Goal: Navigation & Orientation: Find specific page/section

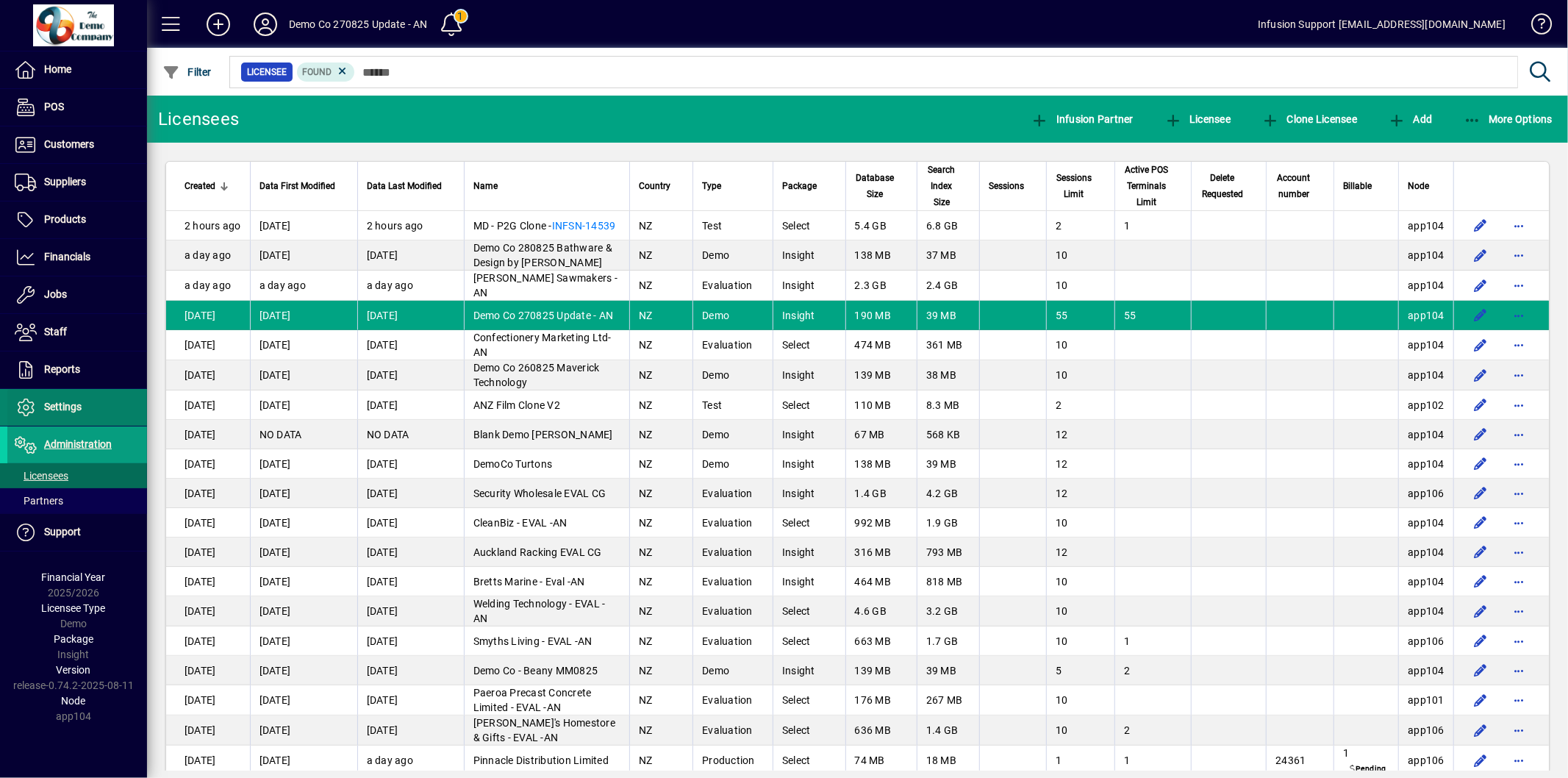
click at [80, 413] on span "Settings" at bounding box center [63, 406] width 38 height 11
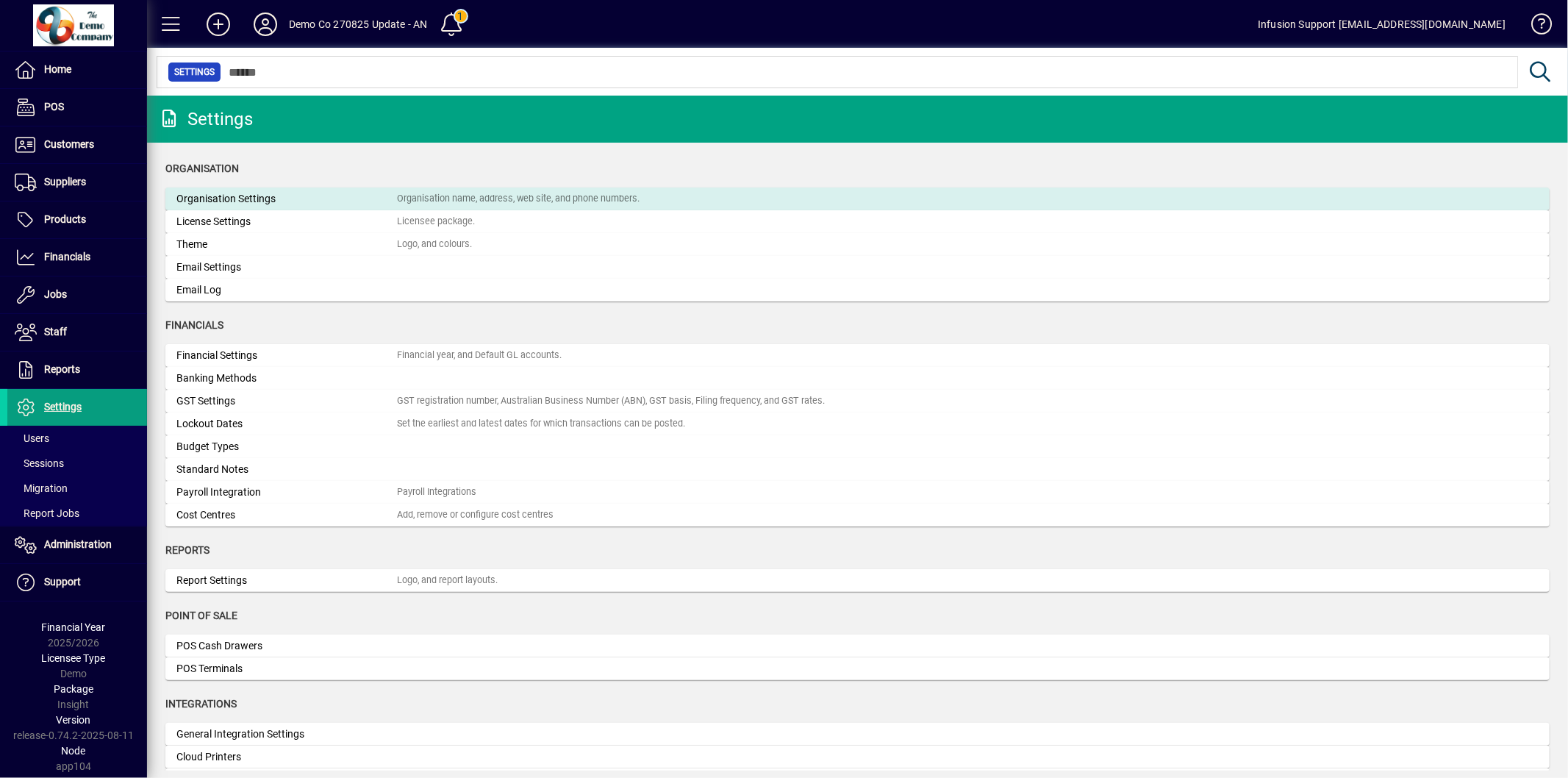
click at [269, 200] on div "Organisation Settings" at bounding box center [287, 198] width 220 height 15
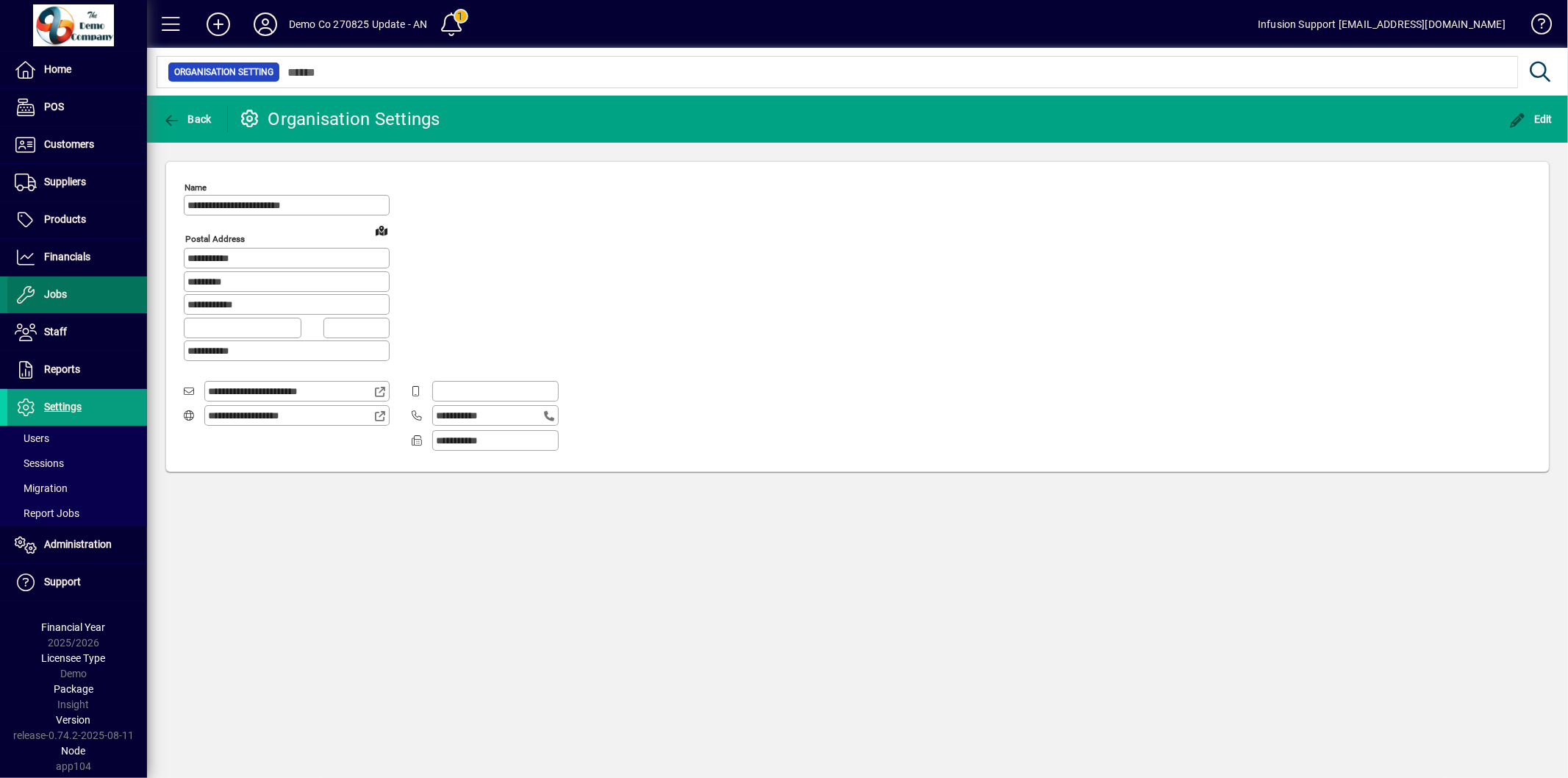
click at [83, 298] on span at bounding box center [77, 294] width 140 height 35
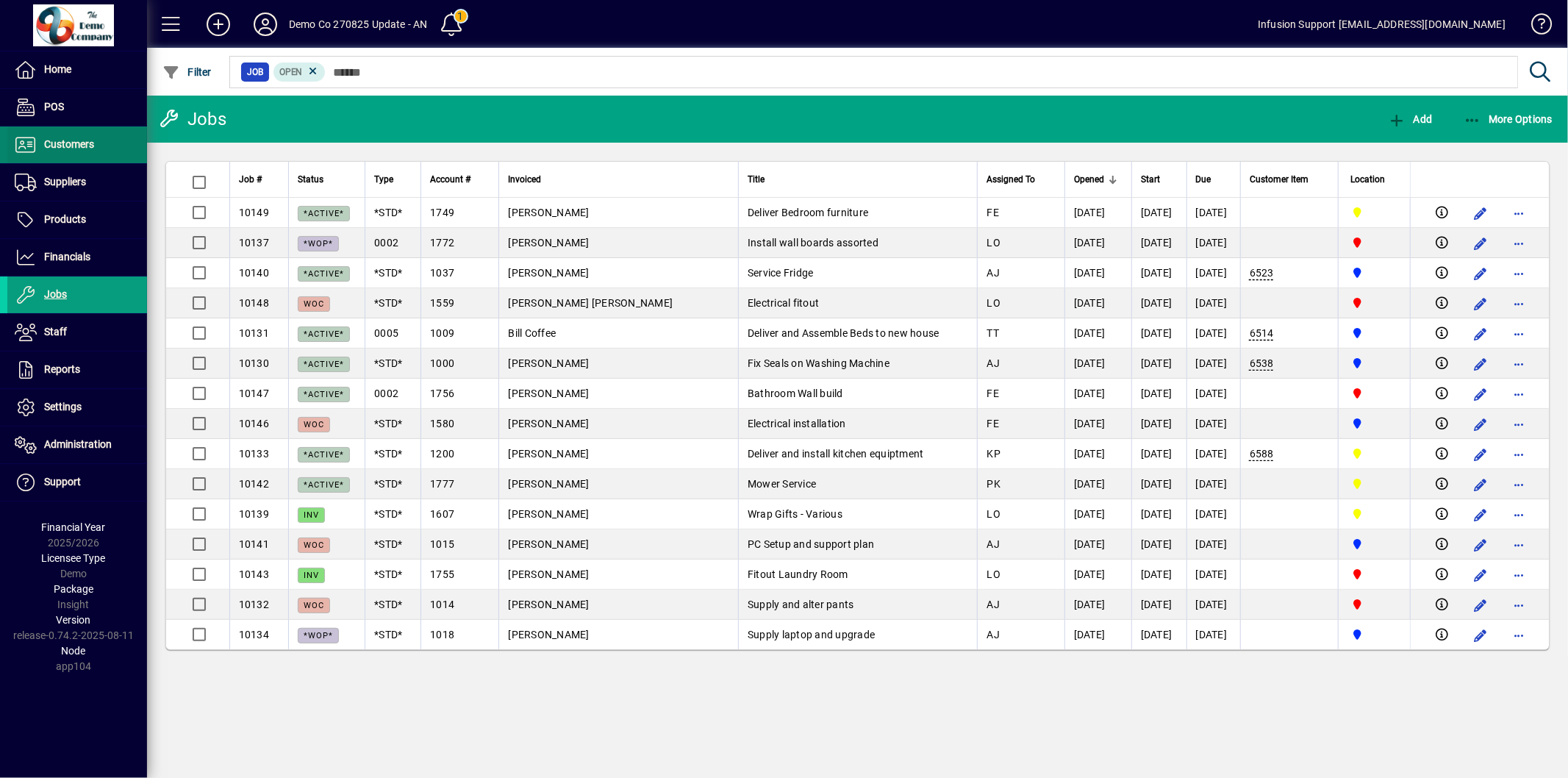
click at [85, 152] on span "Customers" at bounding box center [50, 144] width 86 height 18
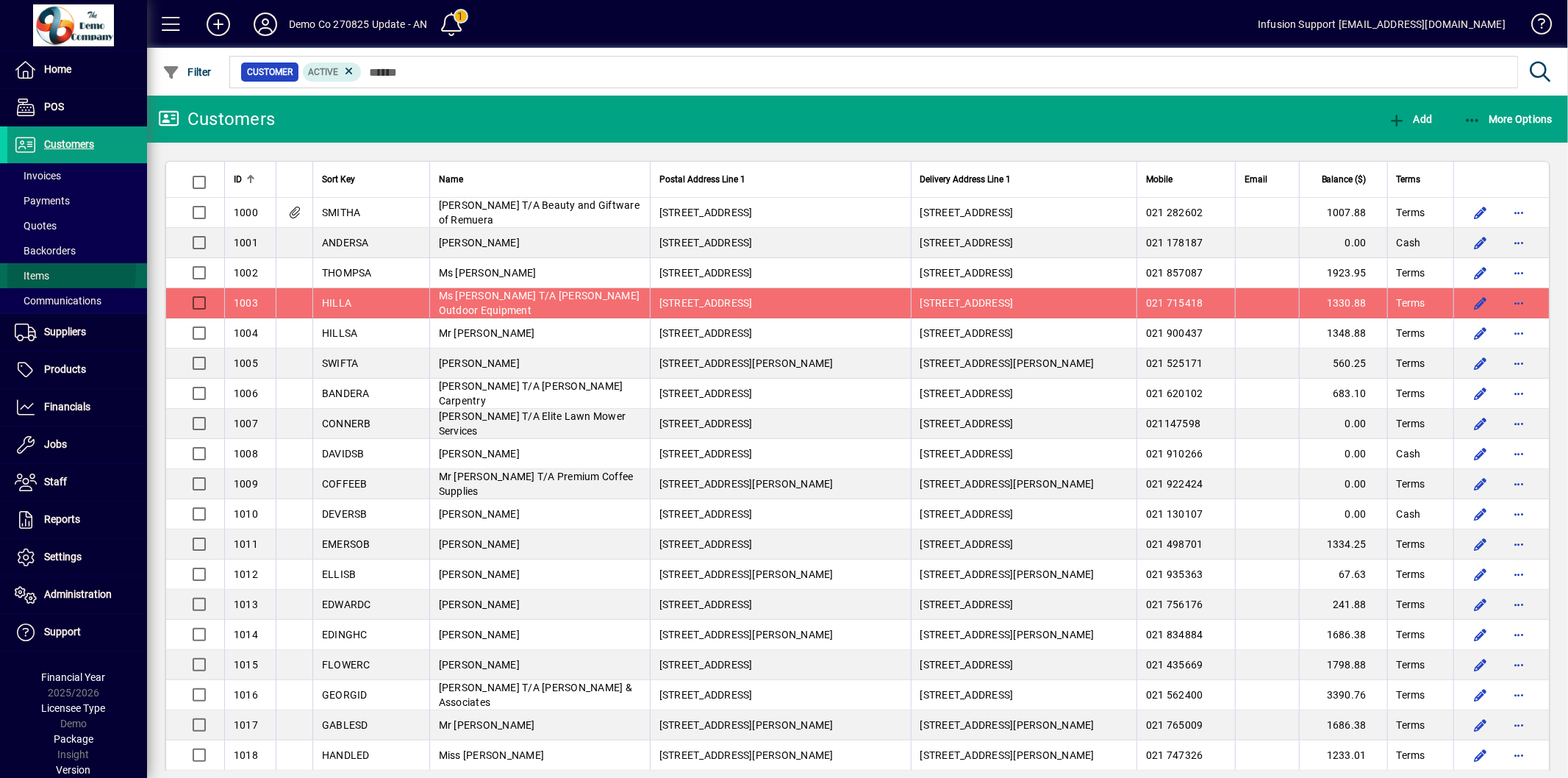
click at [25, 269] on span "Items" at bounding box center [31, 275] width 34 height 11
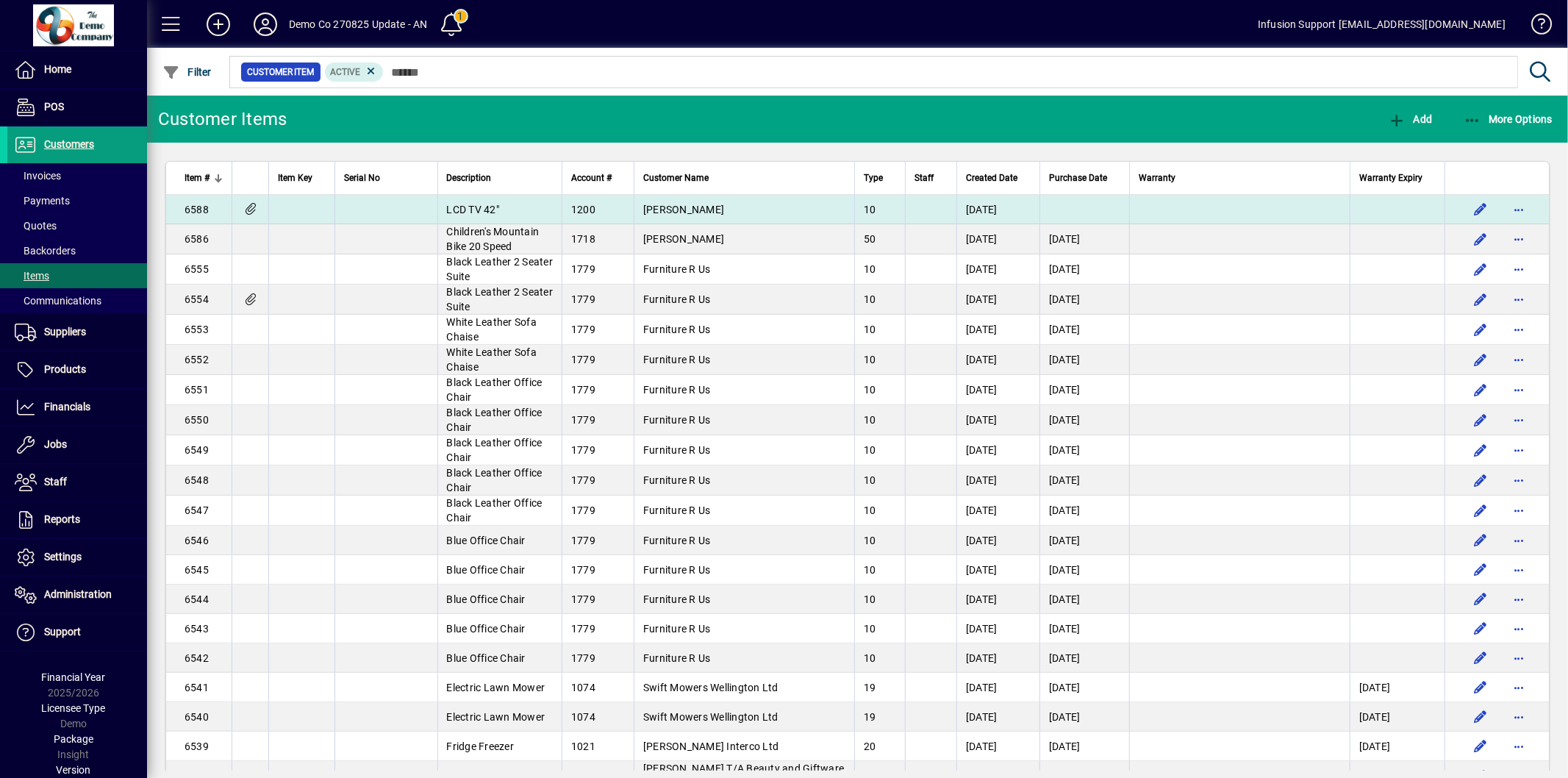
click at [251, 207] on icon at bounding box center [251, 209] width 15 height 12
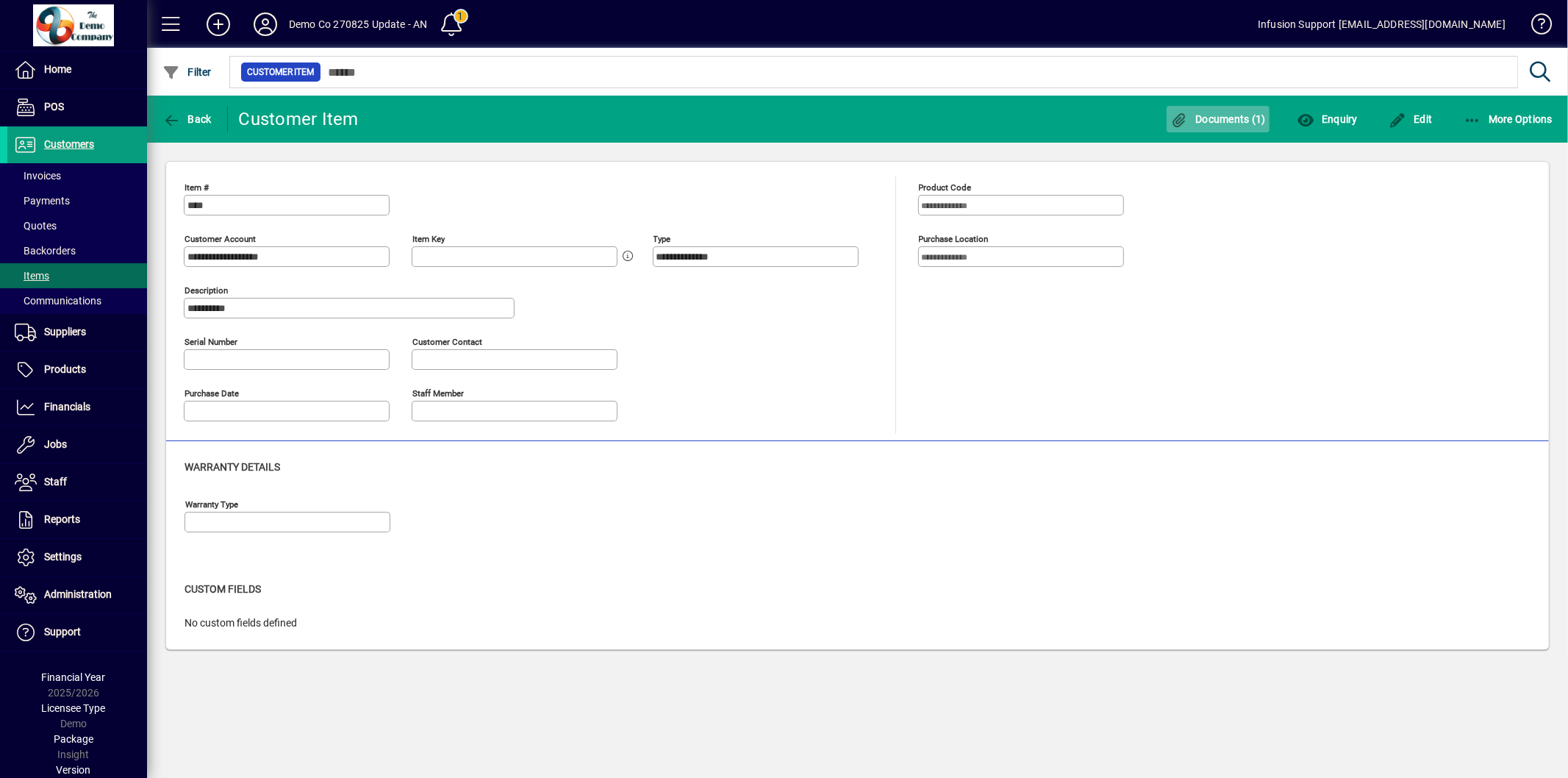
click at [1219, 114] on span "Documents (1)" at bounding box center [1218, 119] width 96 height 11
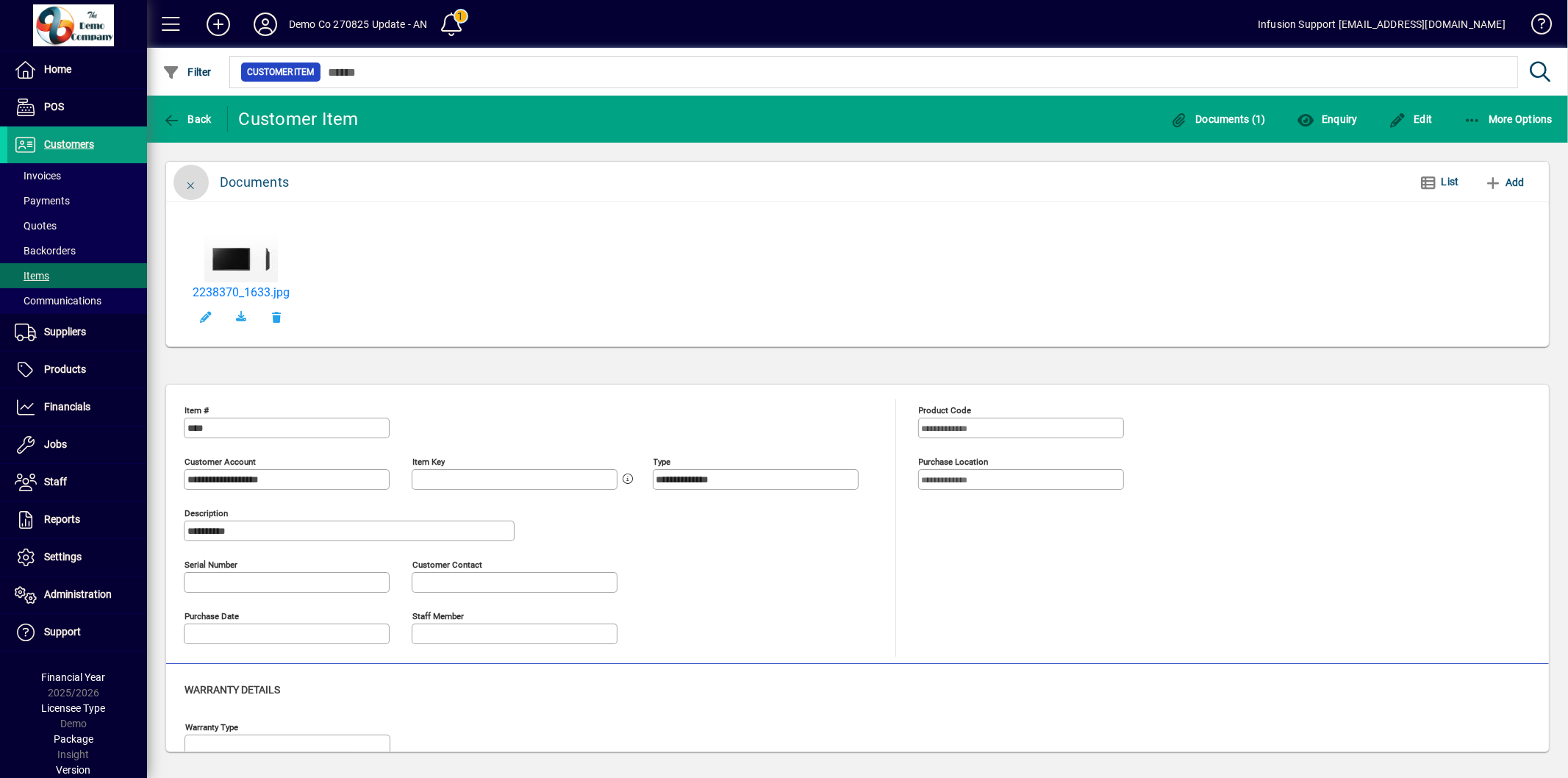
click at [196, 177] on span "button" at bounding box center [191, 182] width 35 height 35
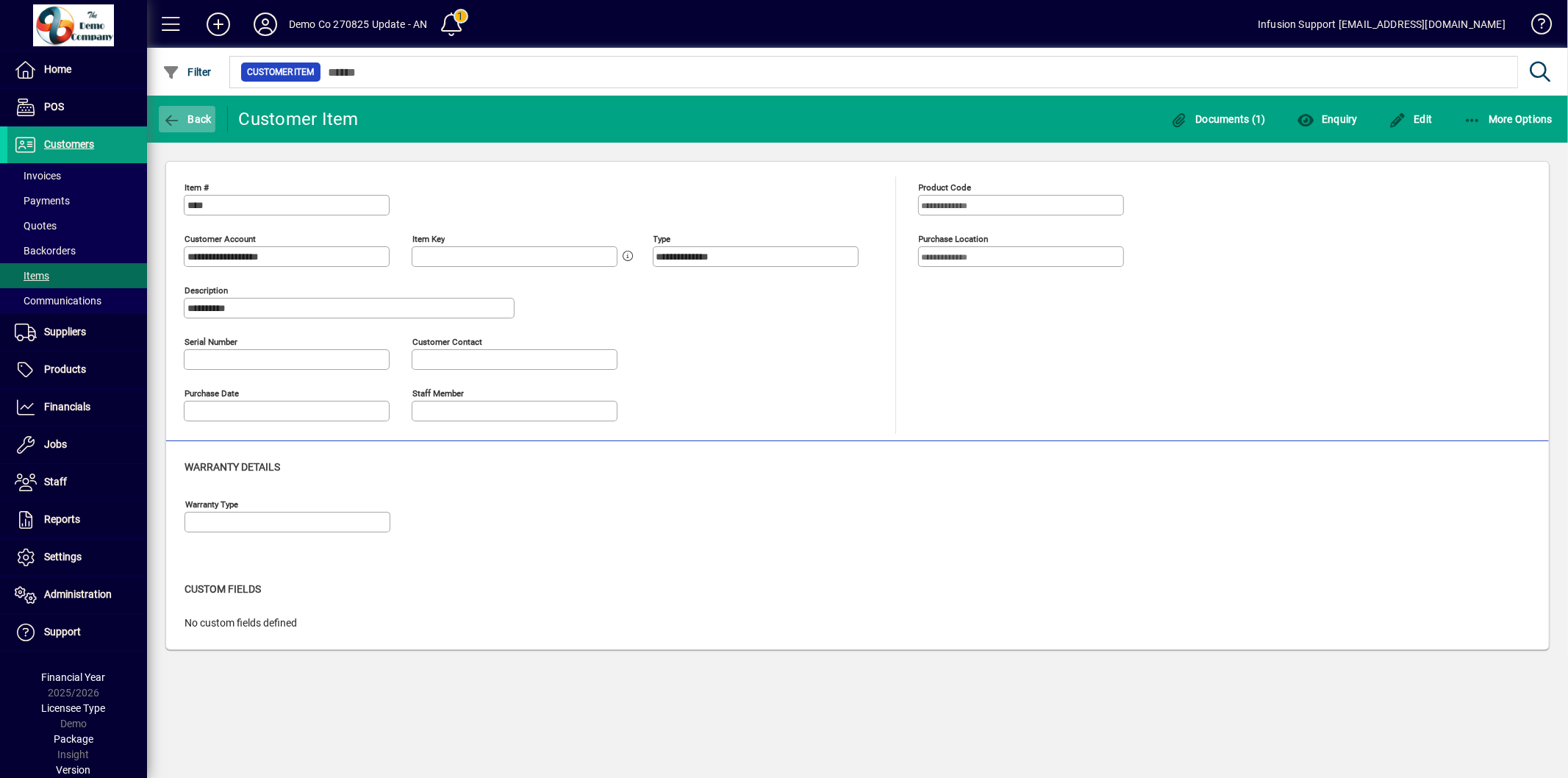
click at [179, 119] on icon "button" at bounding box center [171, 120] width 18 height 14
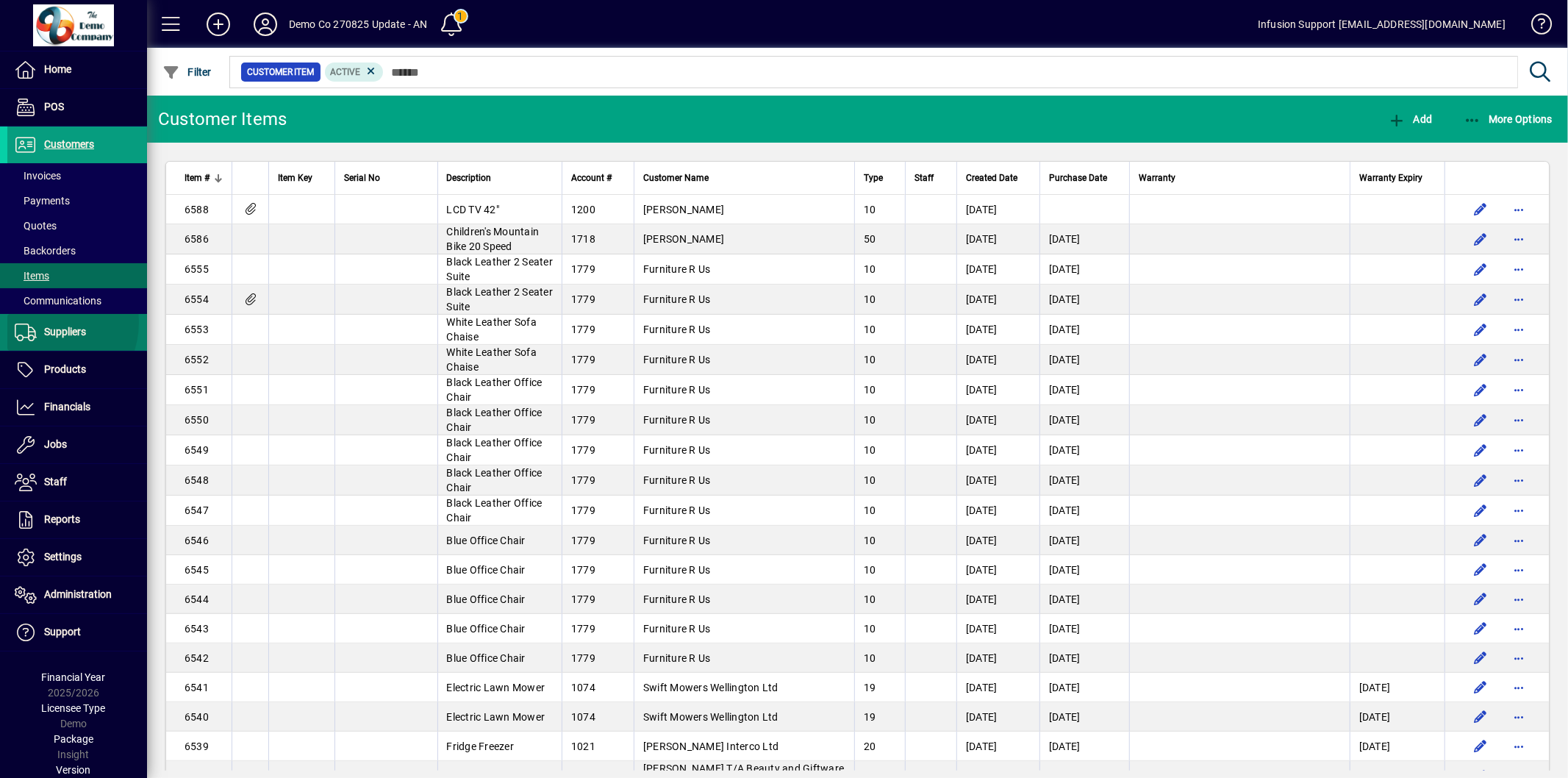
click at [44, 322] on span at bounding box center [77, 332] width 140 height 35
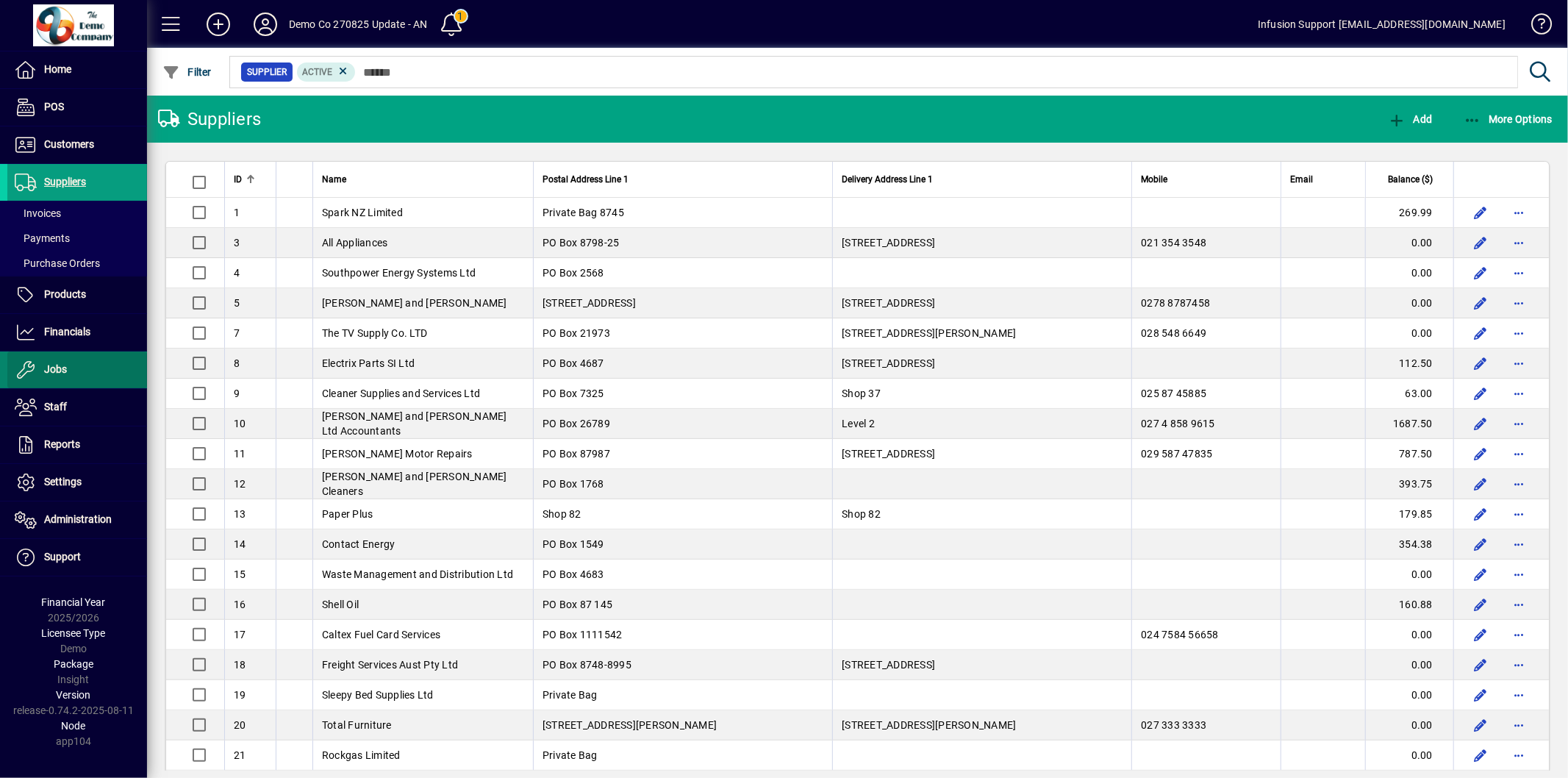
click at [46, 368] on span "Jobs" at bounding box center [55, 369] width 23 height 11
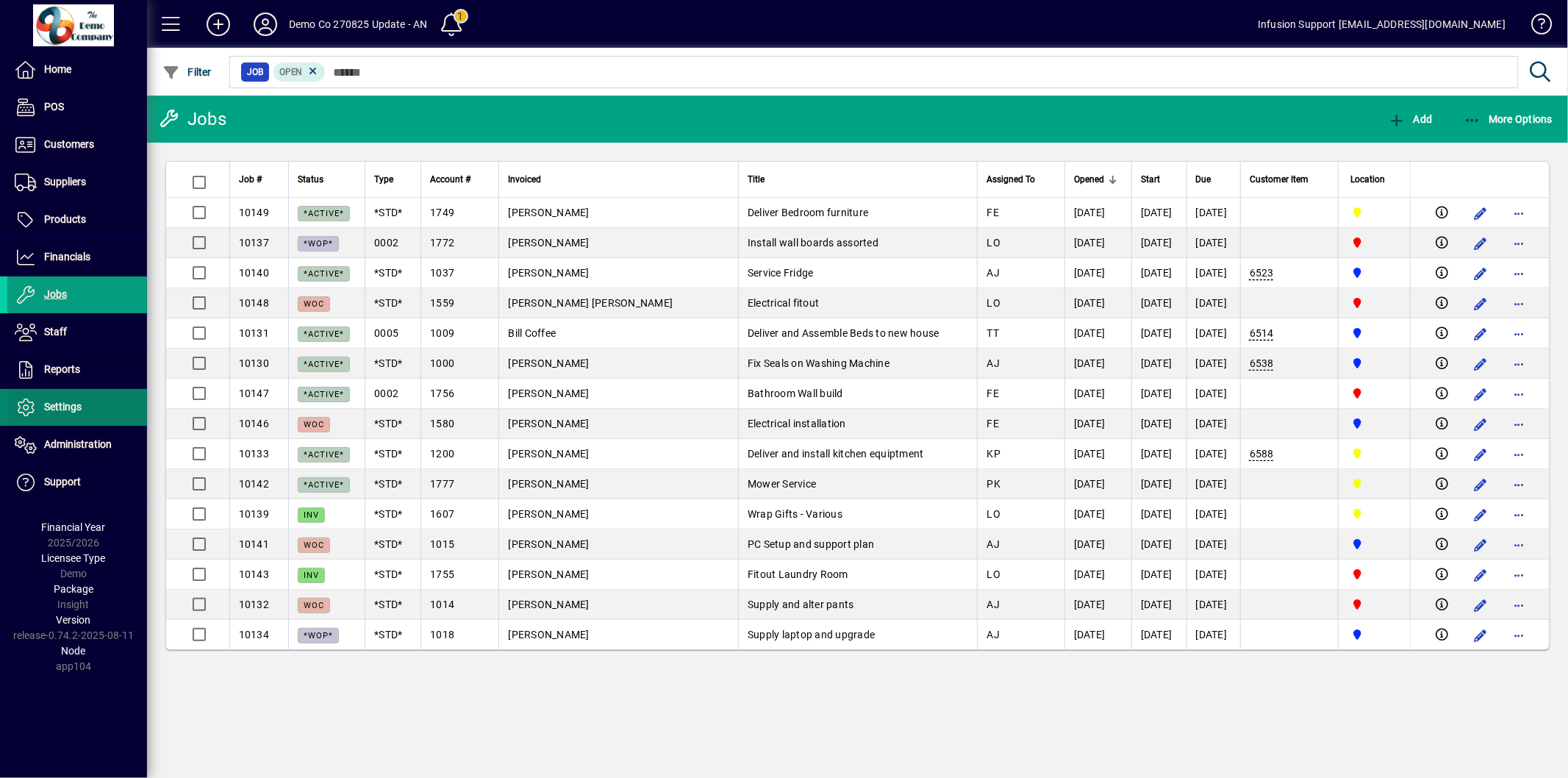
click at [50, 398] on span at bounding box center [77, 407] width 140 height 35
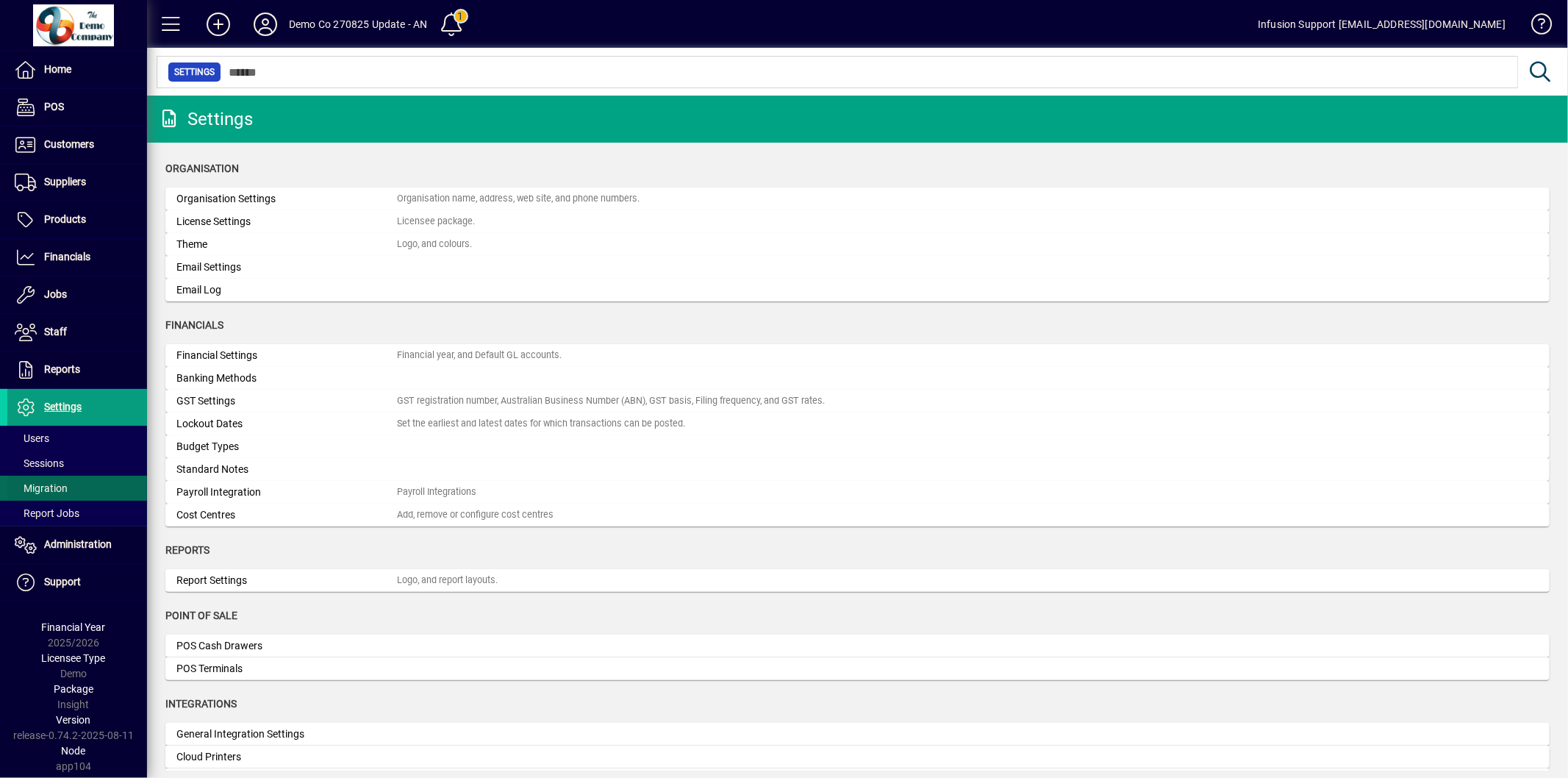
click at [89, 489] on span at bounding box center [77, 488] width 140 height 35
